Goal: Find specific page/section: Find specific page/section

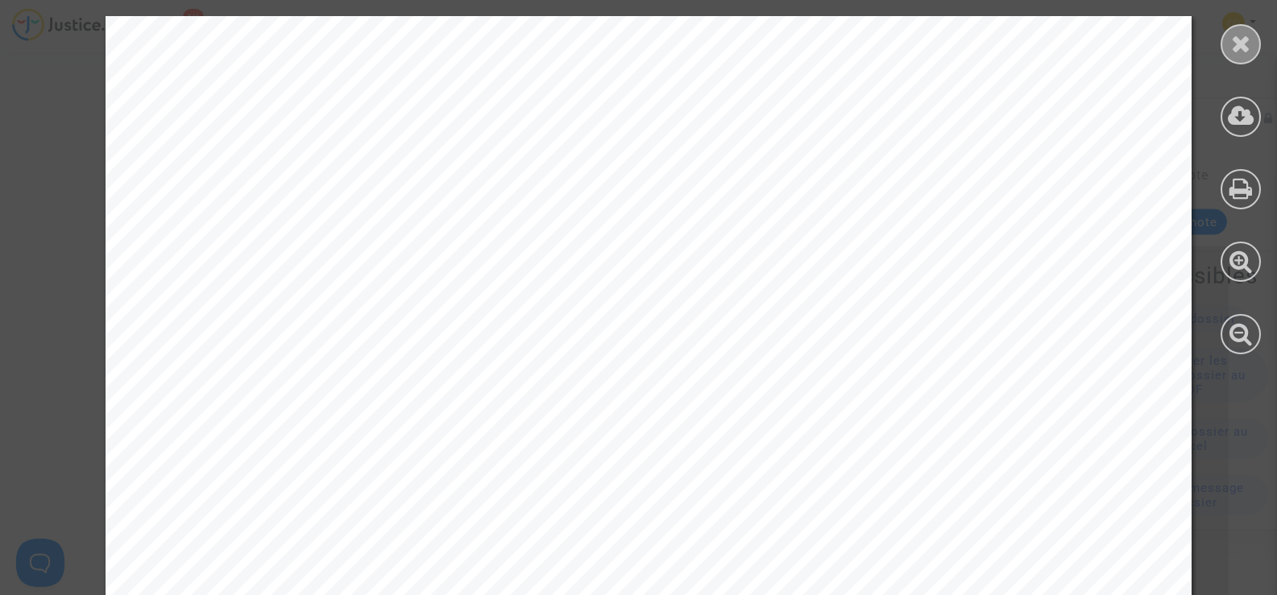
scroll to position [483, 0]
click at [1229, 50] on div at bounding box center [1240, 44] width 40 height 40
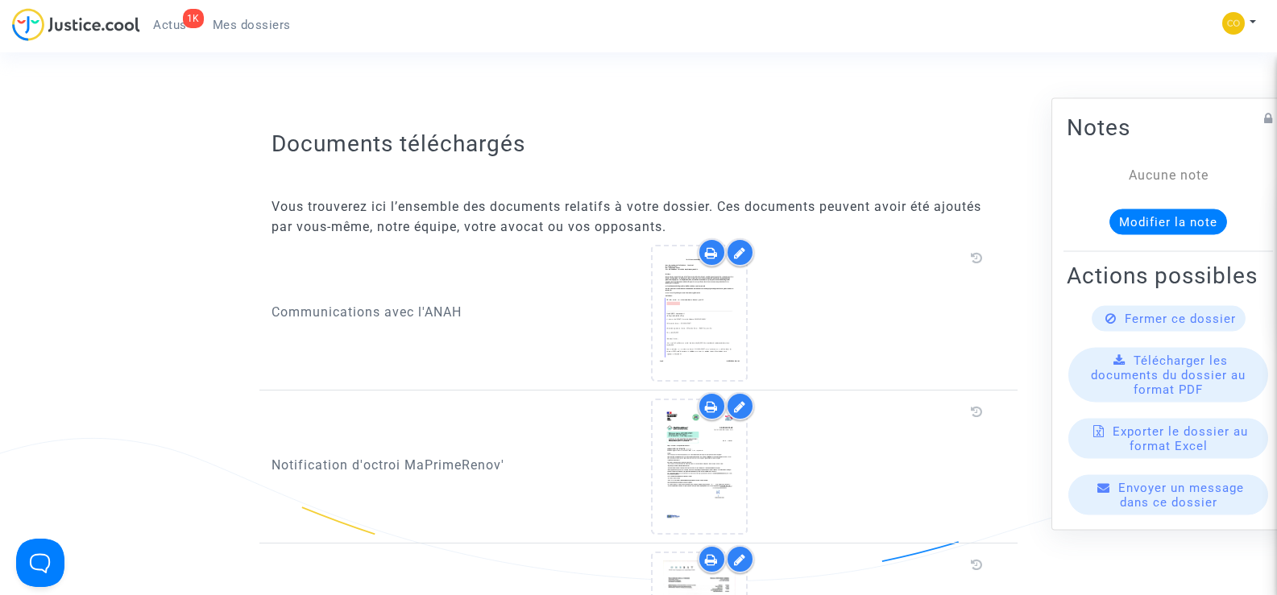
scroll to position [403, 0]
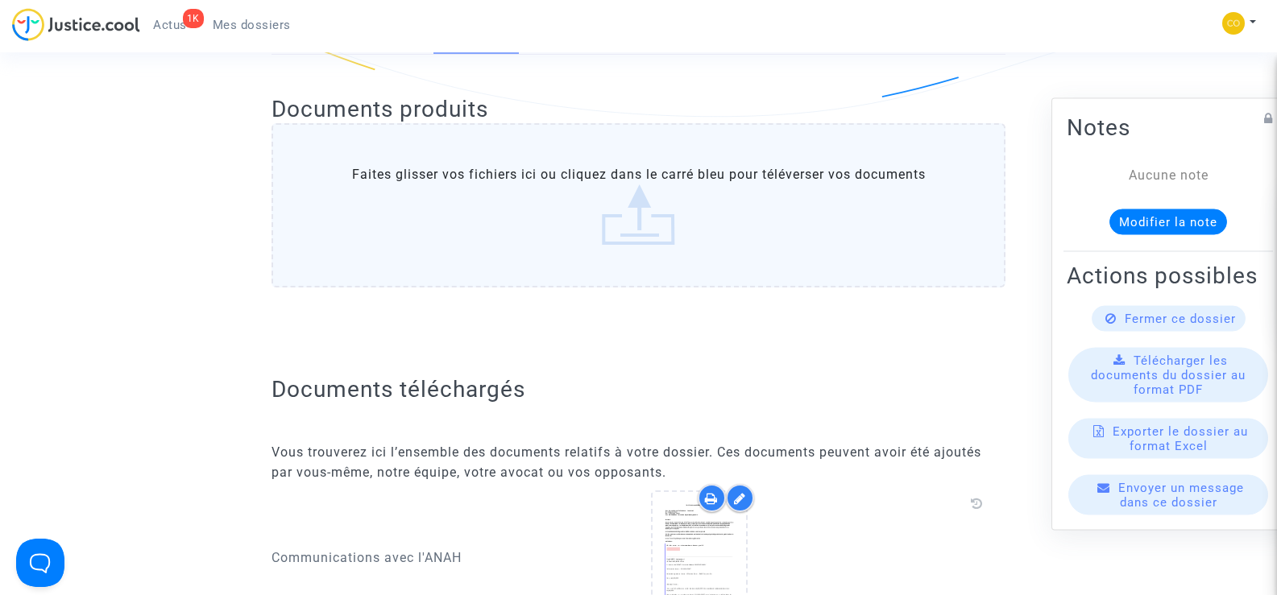
click at [237, 22] on span "Mes dossiers" at bounding box center [252, 25] width 78 height 15
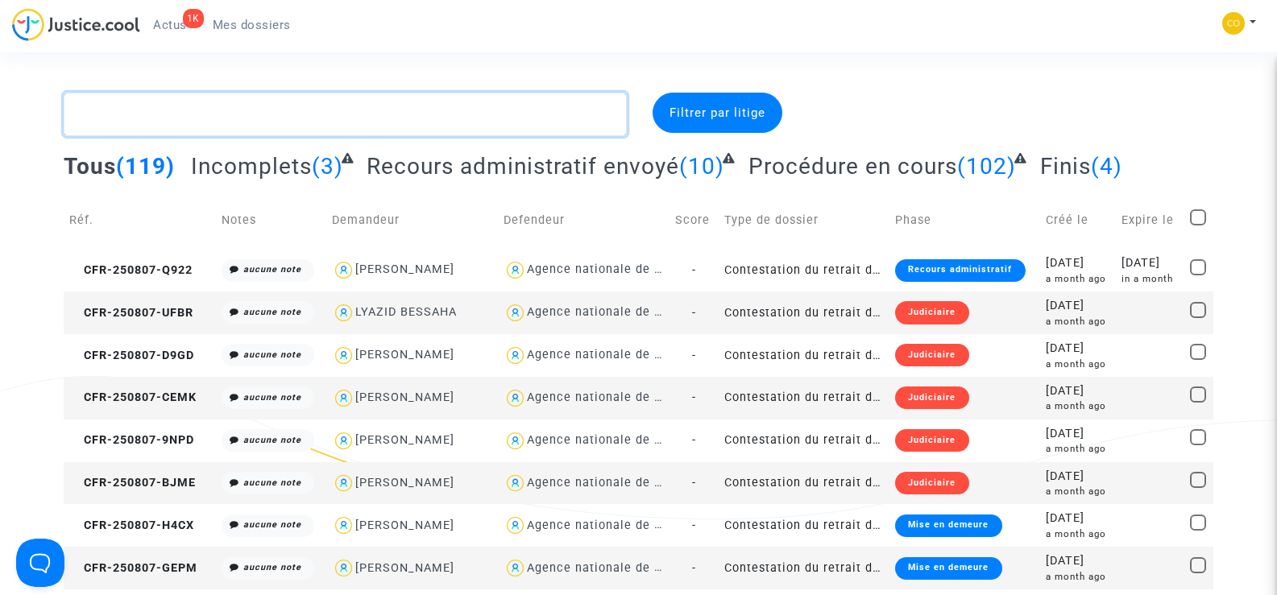
click at [136, 126] on textarea at bounding box center [345, 115] width 562 height 44
paste textarea "CFR-241107-ZCA4"
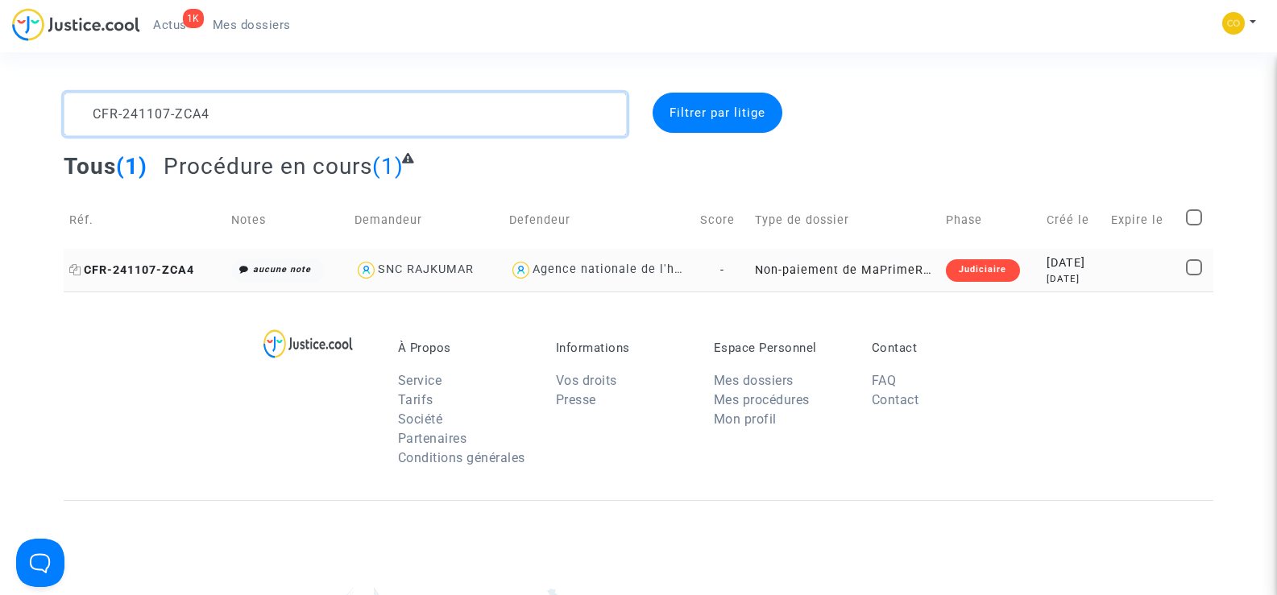
type textarea "CFR-241107-ZCA4"
click at [131, 270] on span "CFR-241107-ZCA4" at bounding box center [131, 270] width 125 height 14
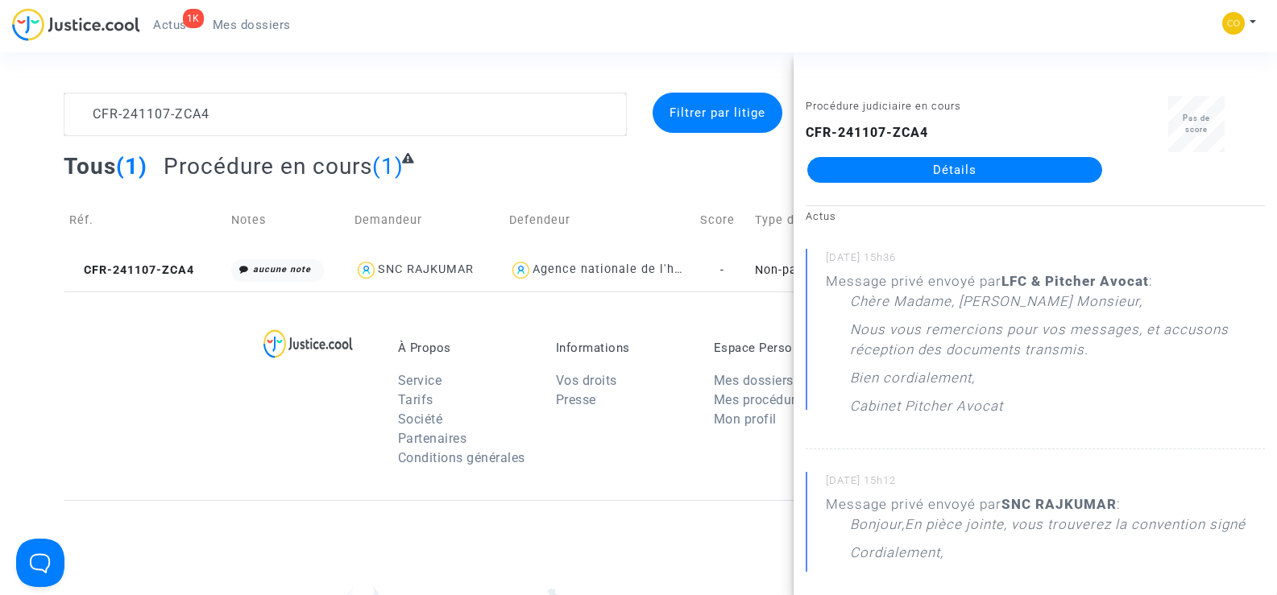
click at [909, 172] on link "Détails" at bounding box center [954, 170] width 295 height 26
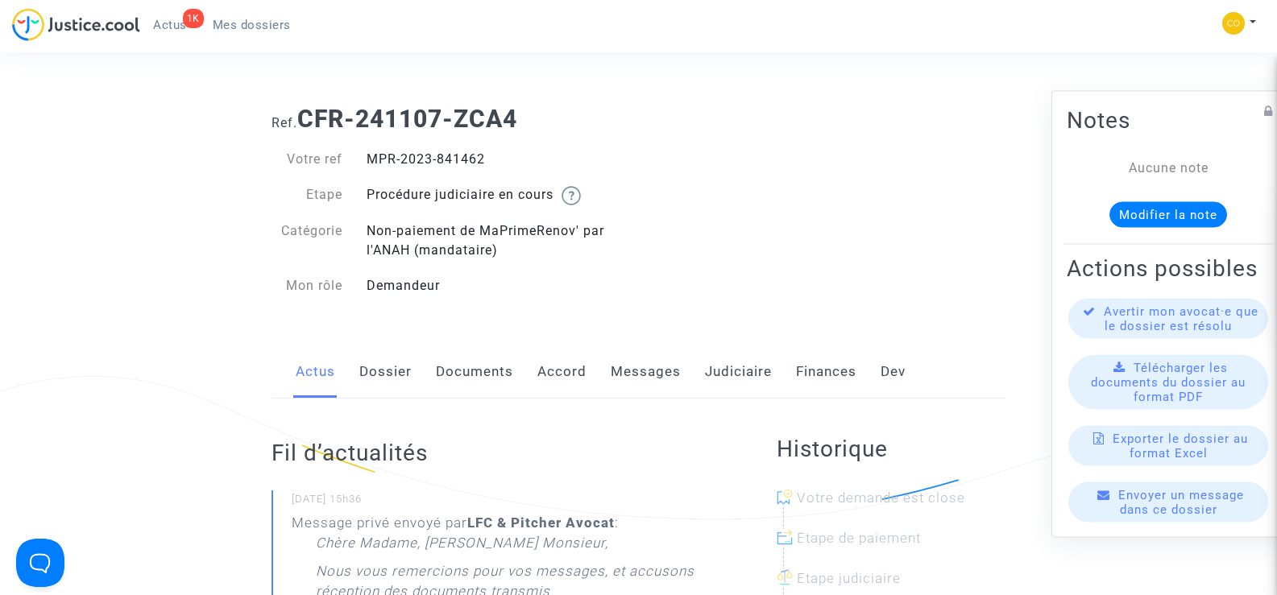
click at [635, 367] on link "Messages" at bounding box center [646, 372] width 70 height 53
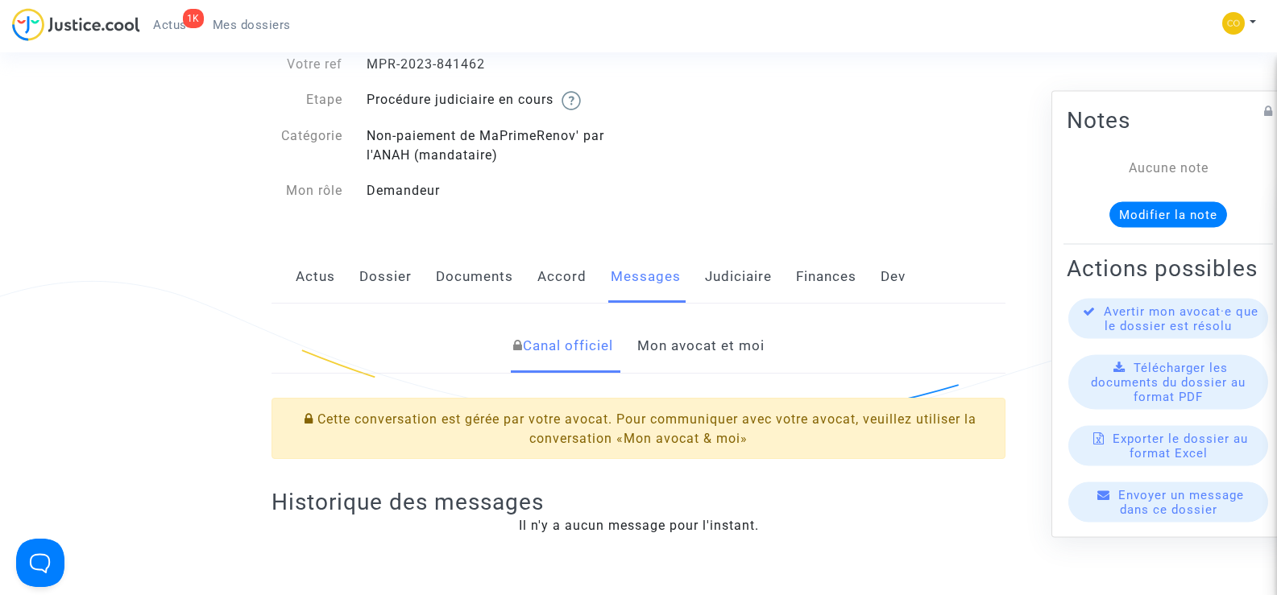
scroll to position [81, 0]
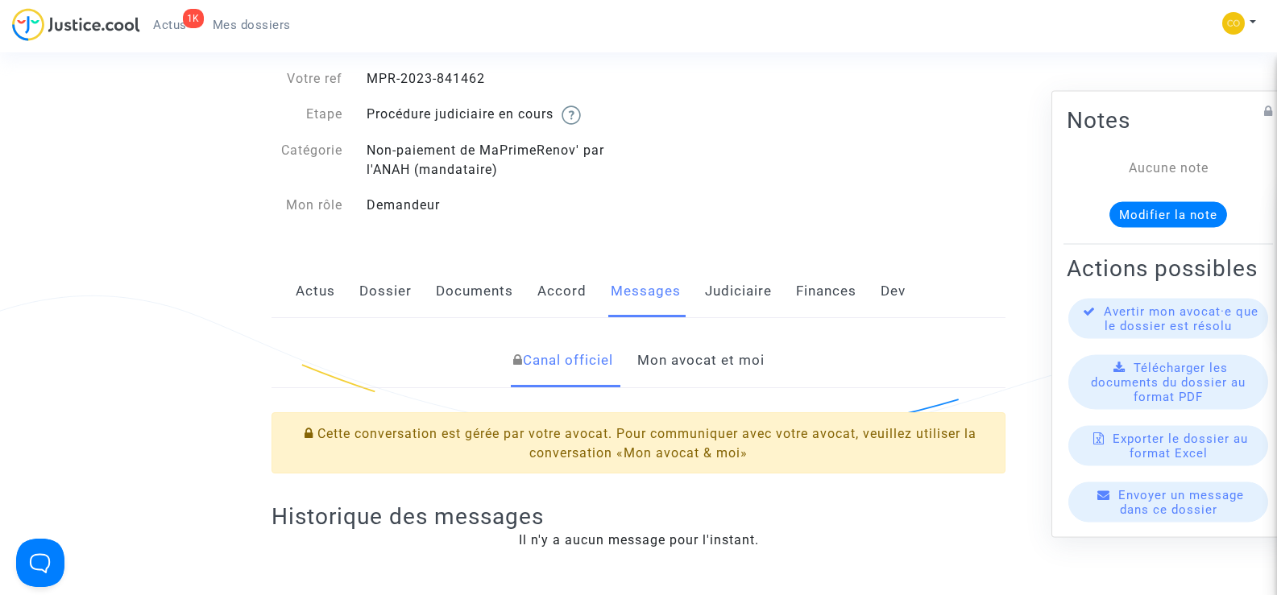
click at [697, 360] on link "Mon avocat et moi" at bounding box center [700, 360] width 127 height 53
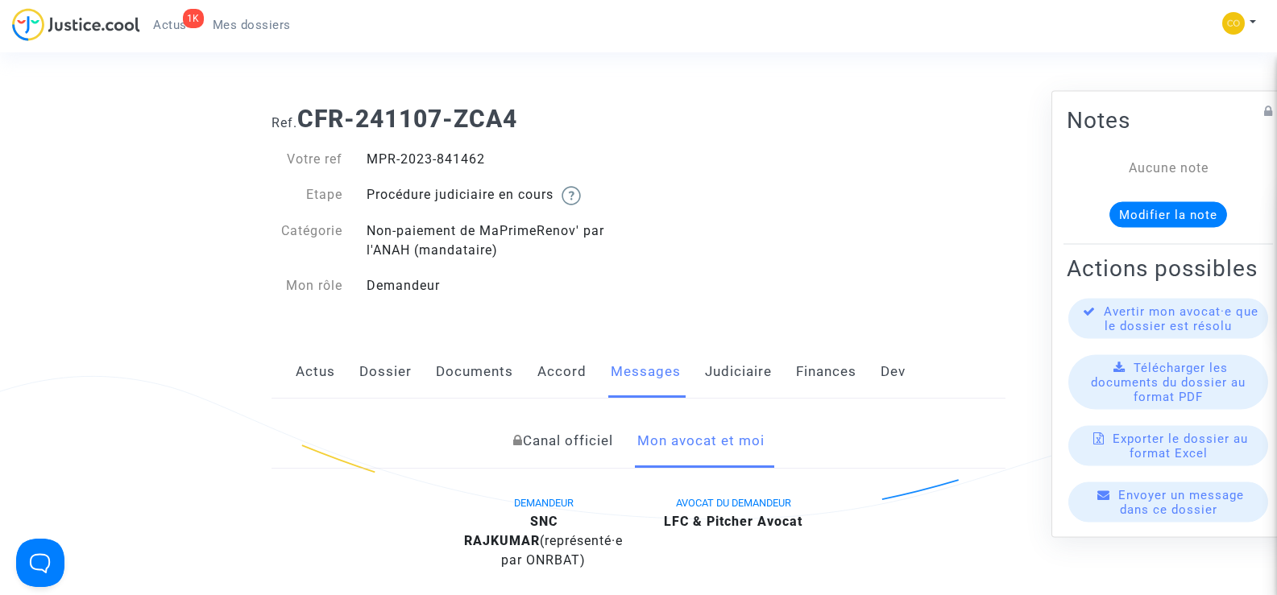
click at [279, 26] on span "Mes dossiers" at bounding box center [252, 25] width 78 height 15
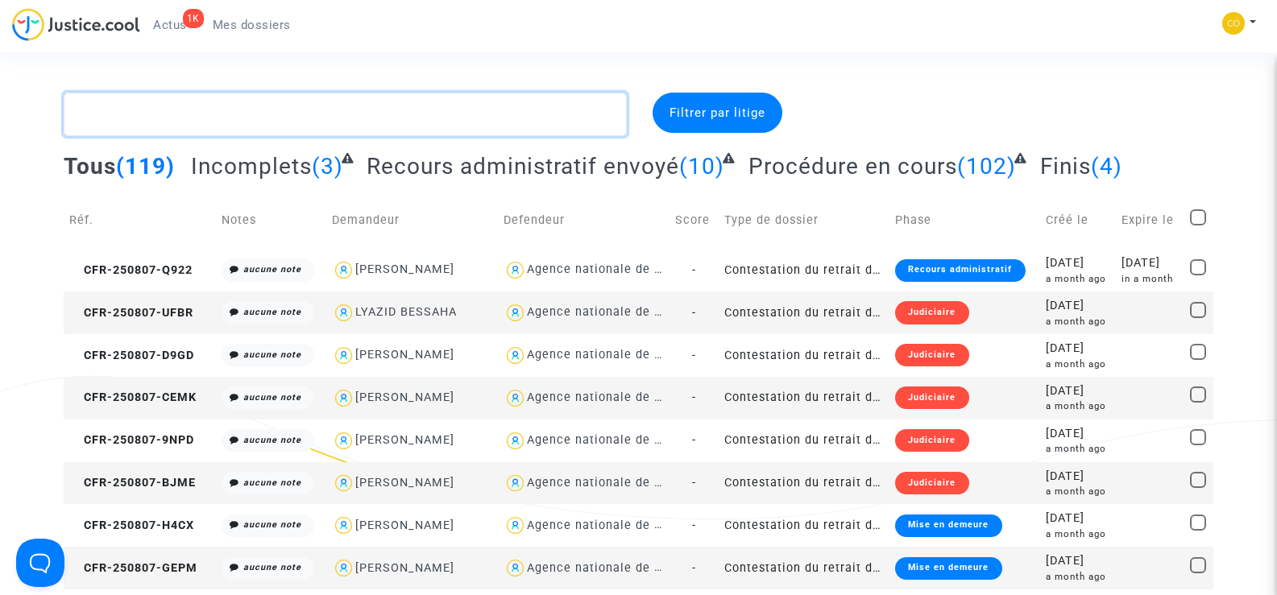
click at [119, 121] on textarea at bounding box center [345, 115] width 562 height 44
paste textarea "CFR-250807-2BAH"
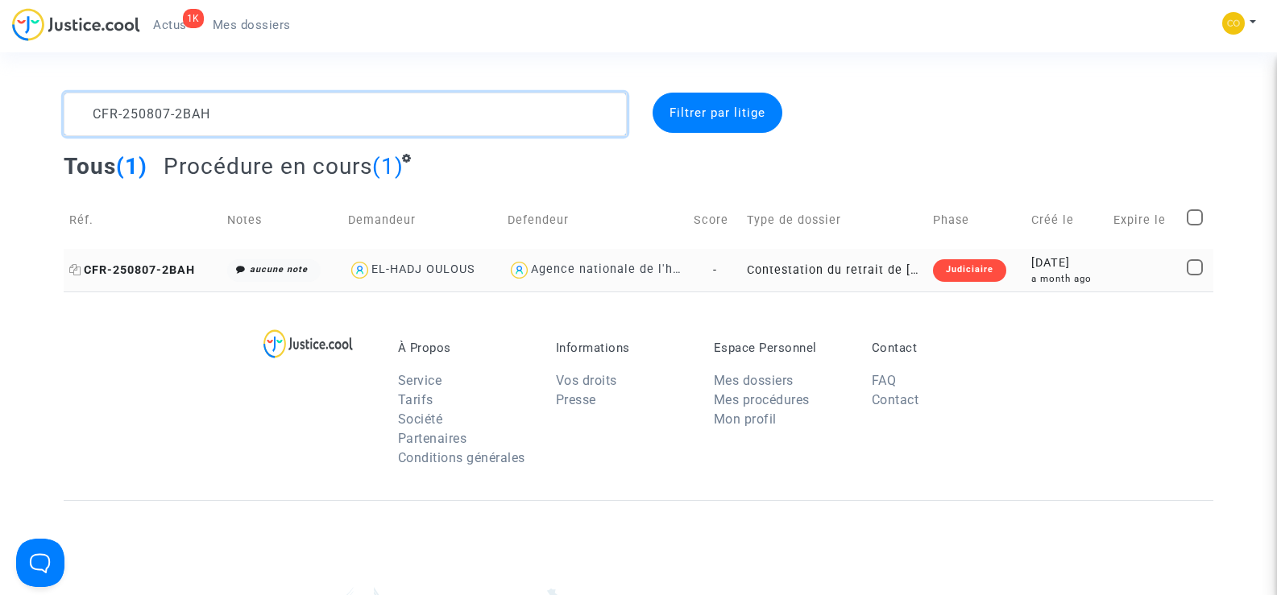
type textarea "CFR-250807-2BAH"
click at [150, 271] on span "CFR-250807-2BAH" at bounding box center [132, 270] width 126 height 14
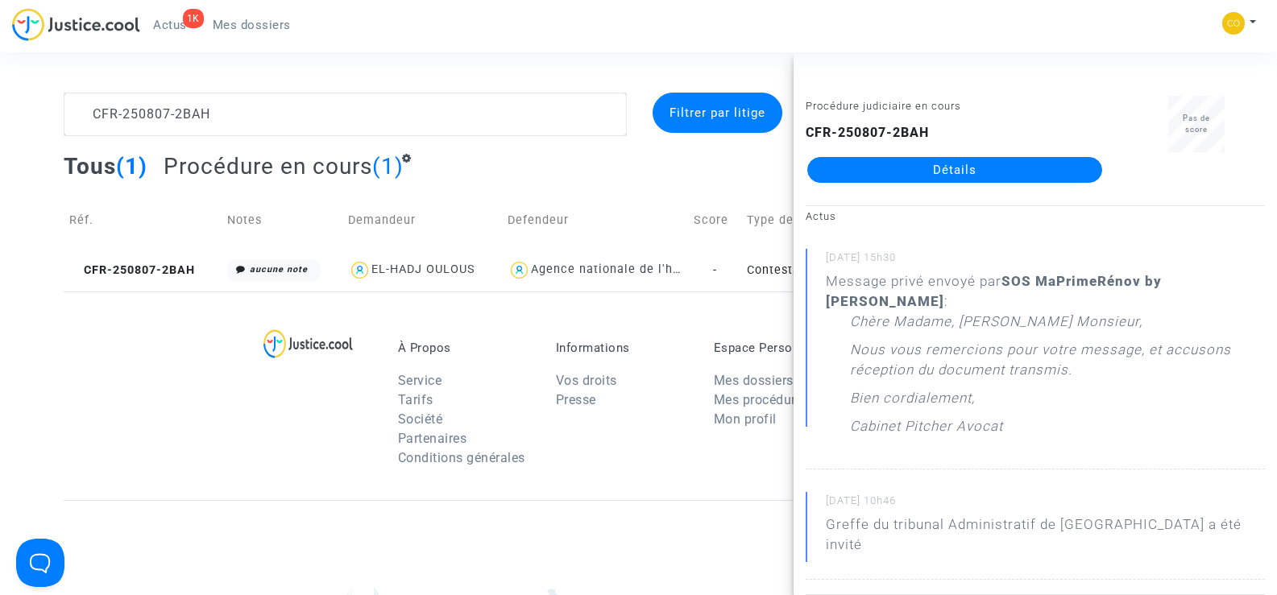
click at [947, 168] on link "Détails" at bounding box center [954, 170] width 295 height 26
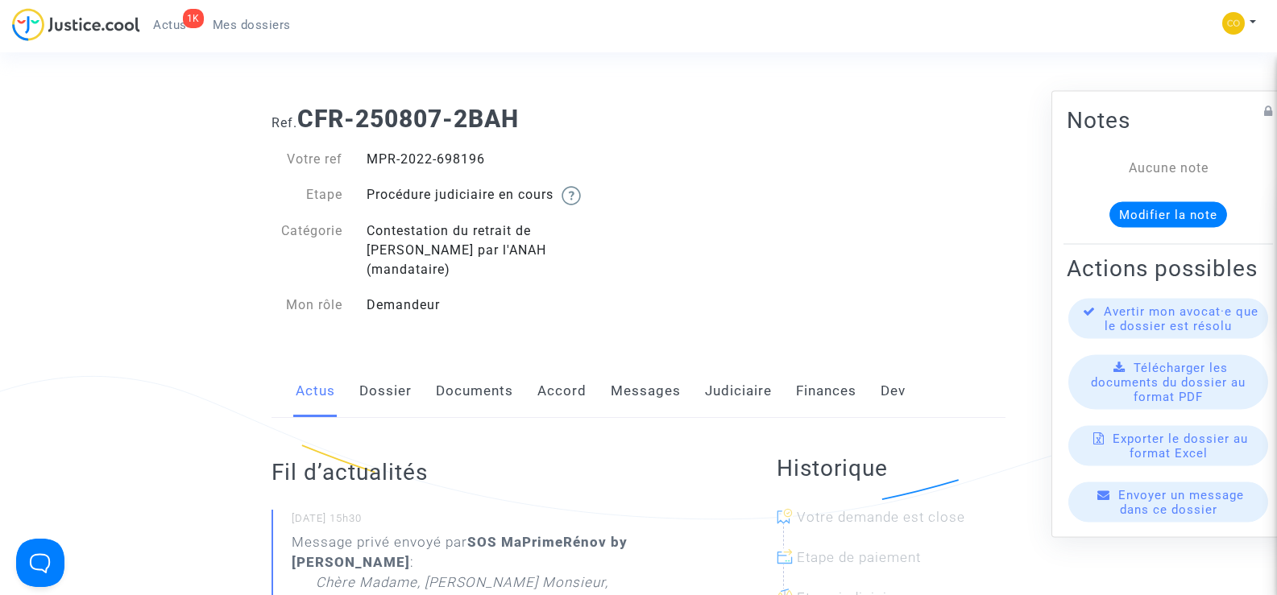
click at [631, 372] on link "Messages" at bounding box center [646, 391] width 70 height 53
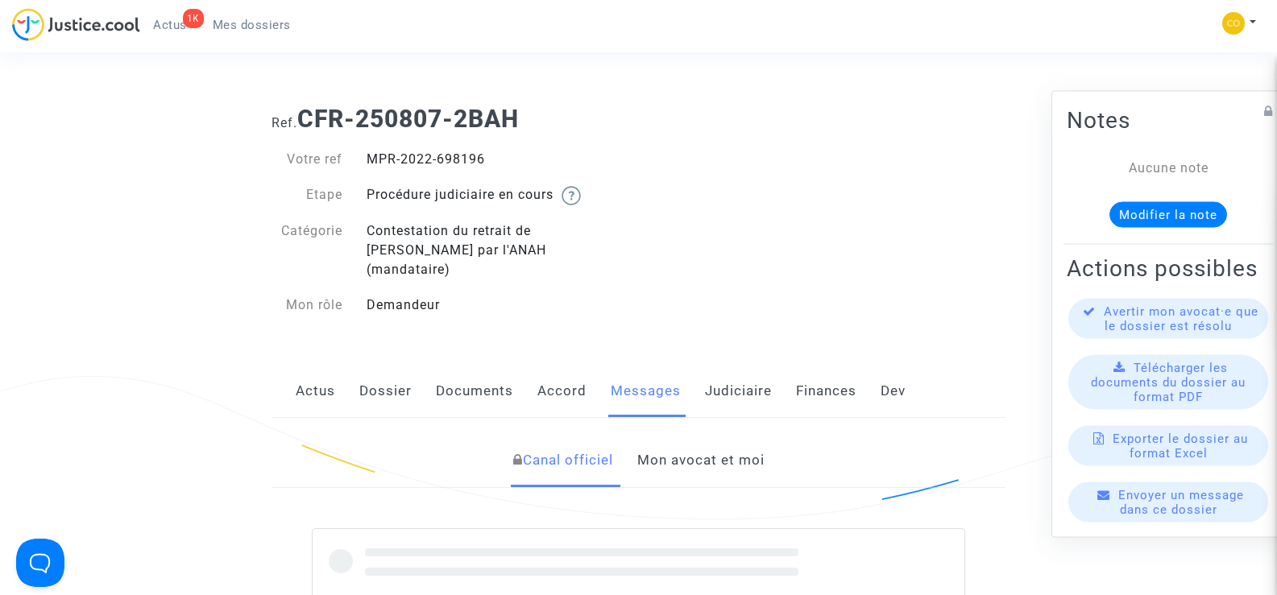
scroll to position [161, 0]
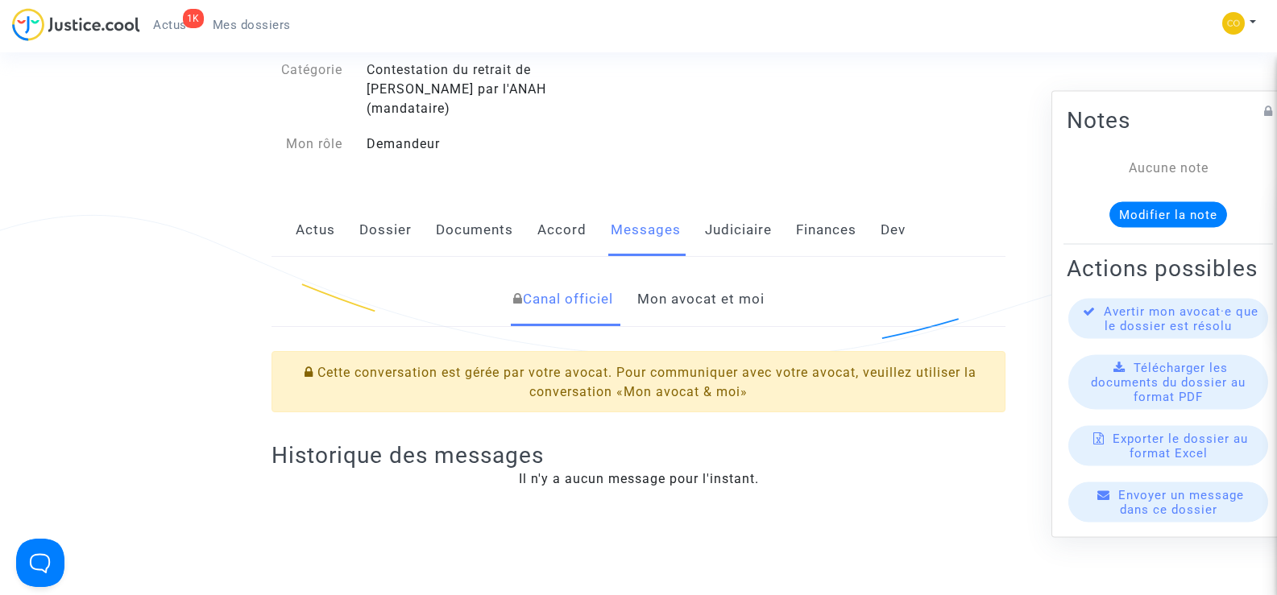
click at [695, 285] on link "Mon avocat et moi" at bounding box center [700, 299] width 127 height 53
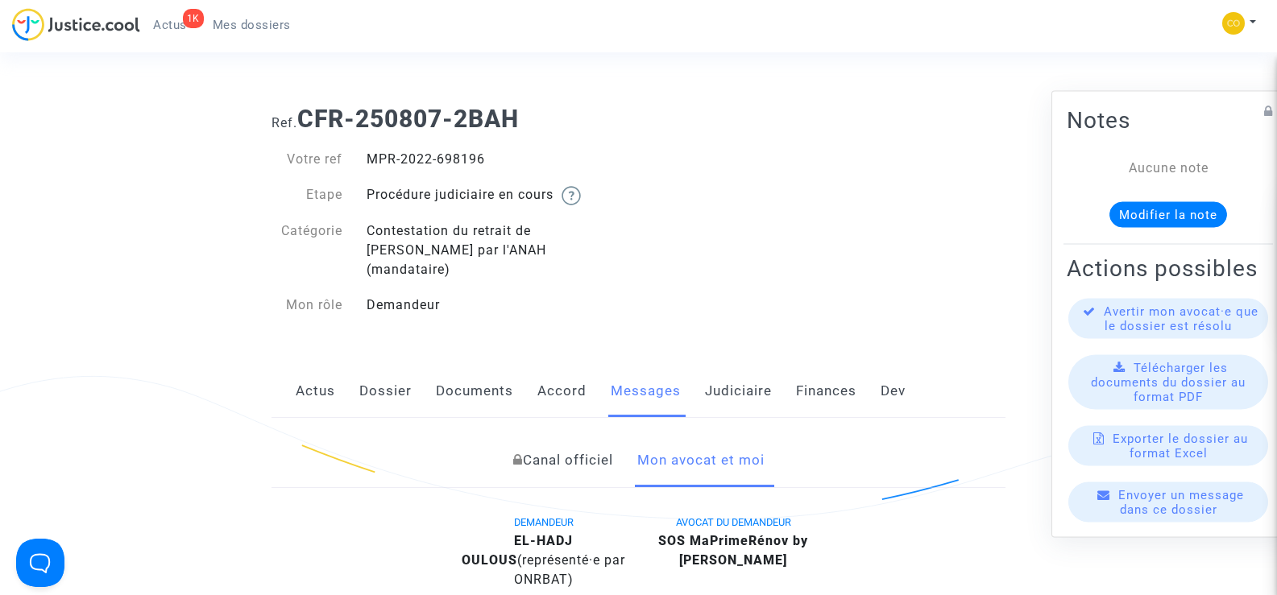
click at [250, 26] on span "Mes dossiers" at bounding box center [252, 25] width 78 height 15
